Goal: Task Accomplishment & Management: Manage account settings

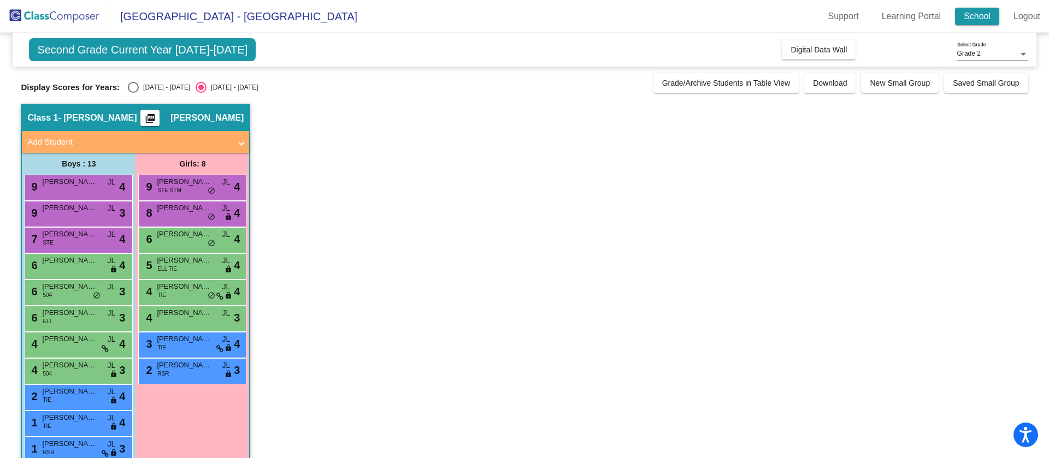
click at [982, 19] on link "School" at bounding box center [977, 16] width 44 height 17
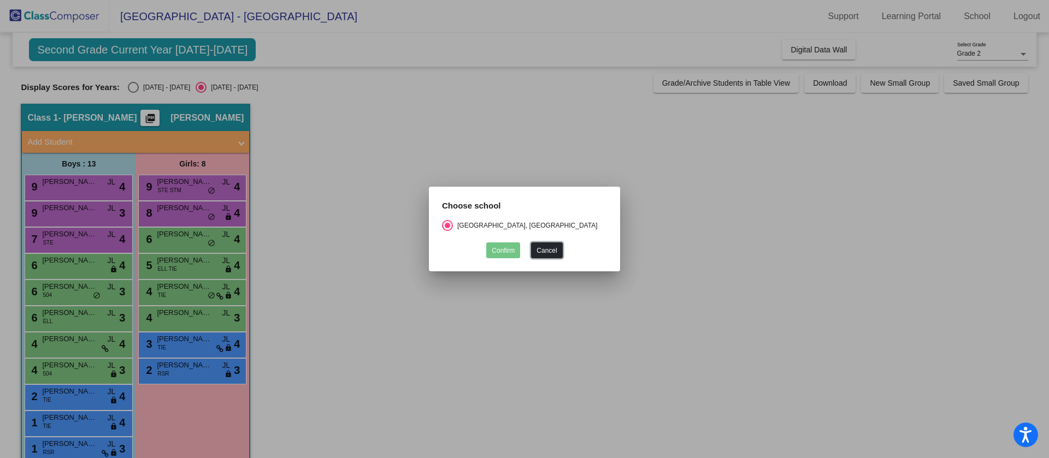
click at [546, 252] on button "Cancel" at bounding box center [546, 251] width 31 height 16
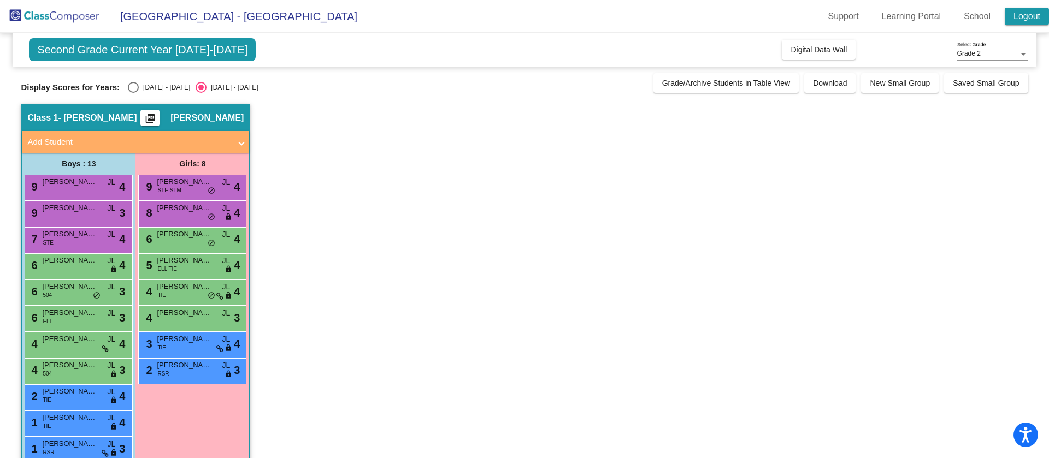
click at [1033, 14] on link "Logout" at bounding box center [1026, 16] width 44 height 17
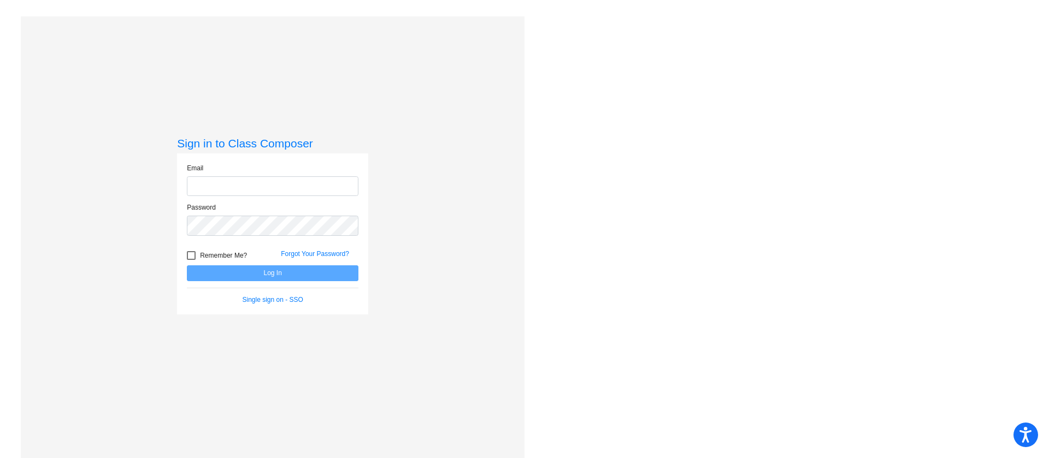
type input "[EMAIL_ADDRESS][DOMAIN_NAME]"
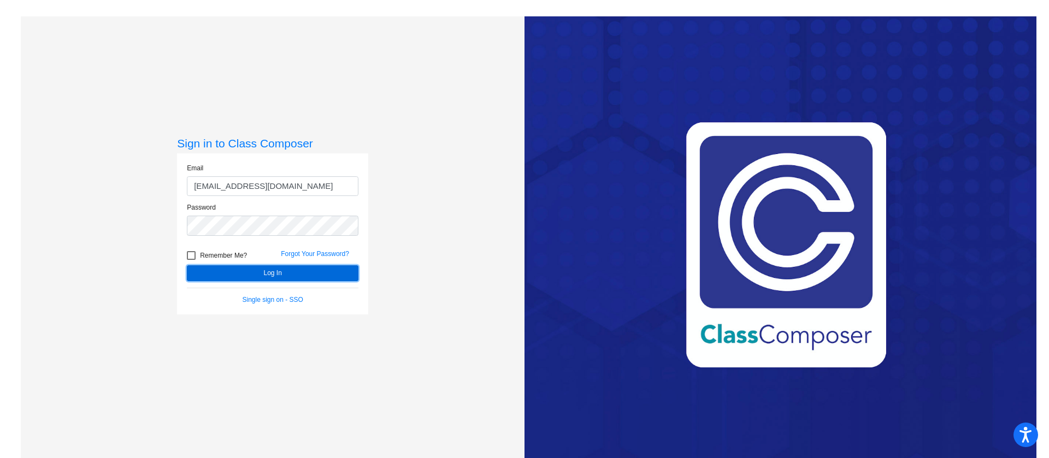
click at [342, 275] on button "Log In" at bounding box center [273, 273] width 172 height 16
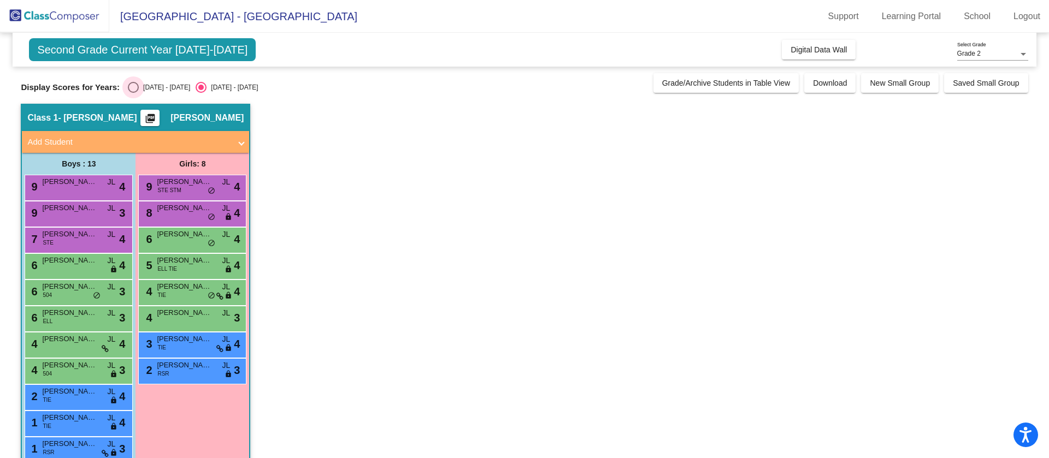
click at [131, 87] on div "Select an option" at bounding box center [133, 87] width 11 height 11
click at [133, 93] on input "[DATE] - [DATE]" at bounding box center [133, 93] width 1 height 1
radio input "true"
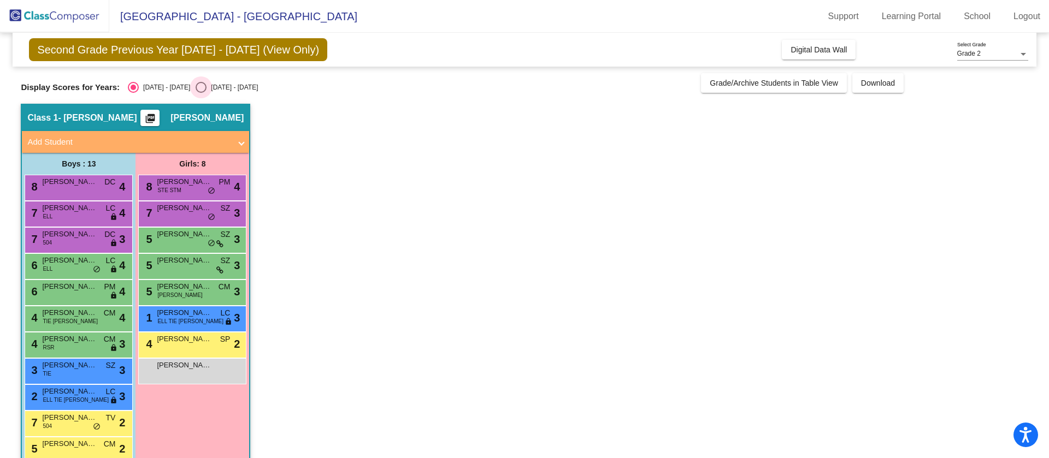
click at [196, 85] on div "Select an option" at bounding box center [201, 87] width 11 height 11
click at [200, 93] on input "[DATE] - [DATE]" at bounding box center [200, 93] width 1 height 1
radio input "true"
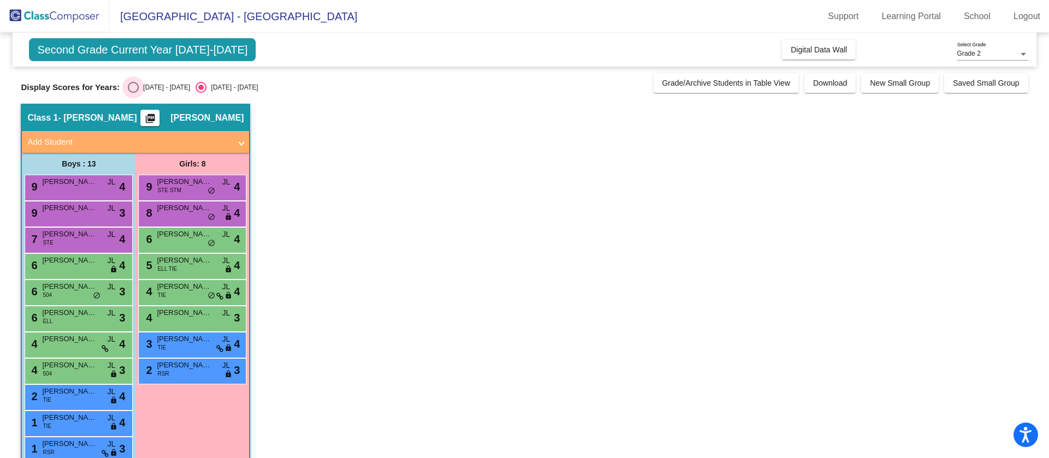
click at [131, 86] on div "Select an option" at bounding box center [133, 87] width 11 height 11
click at [133, 93] on input "[DATE] - [DATE]" at bounding box center [133, 93] width 1 height 1
radio input "true"
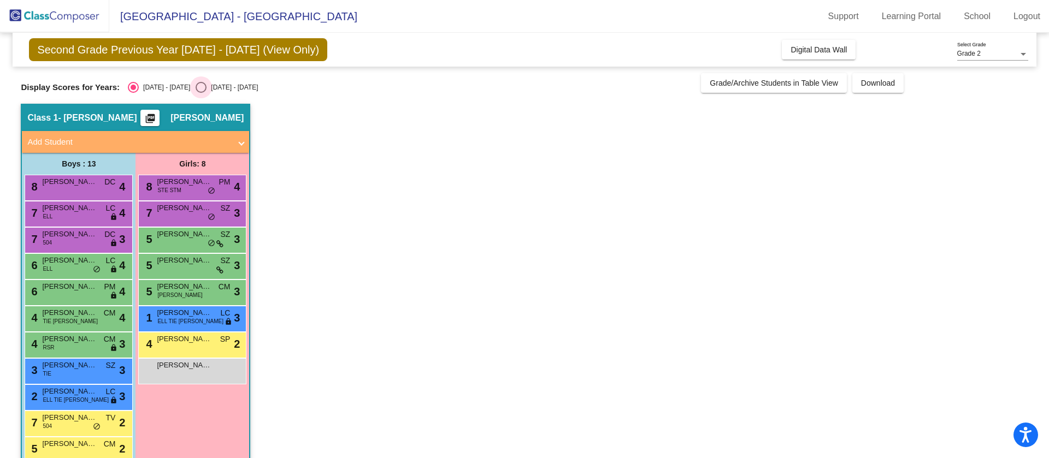
click at [196, 88] on div "Select an option" at bounding box center [201, 87] width 11 height 11
click at [200, 93] on input "[DATE] - [DATE]" at bounding box center [200, 93] width 1 height 1
radio input "true"
